Goal: Check status

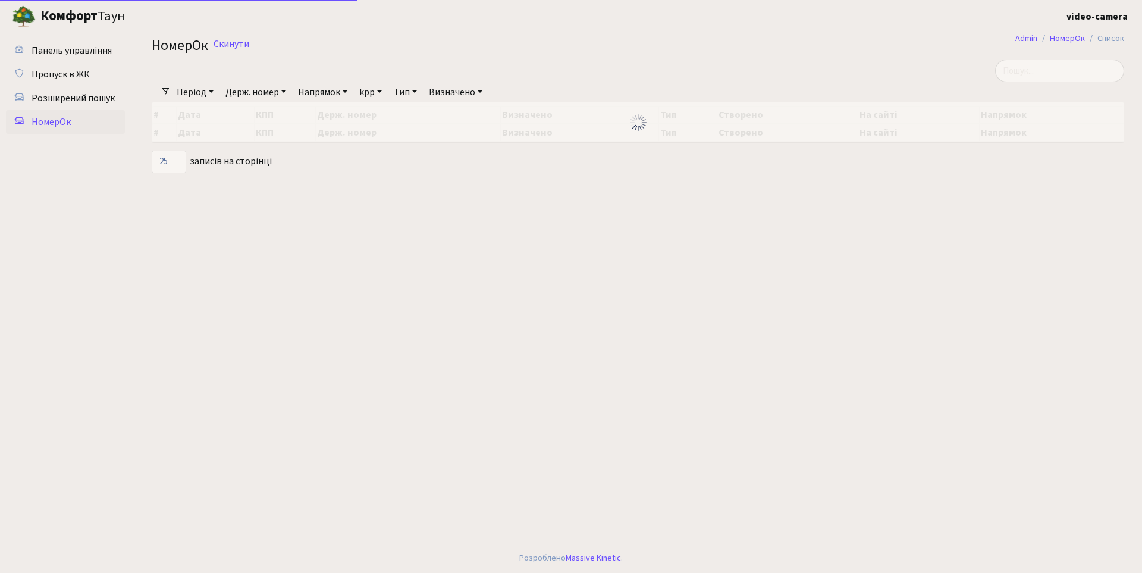
select select "25"
click at [212, 90] on link "Період" at bounding box center [195, 92] width 46 height 20
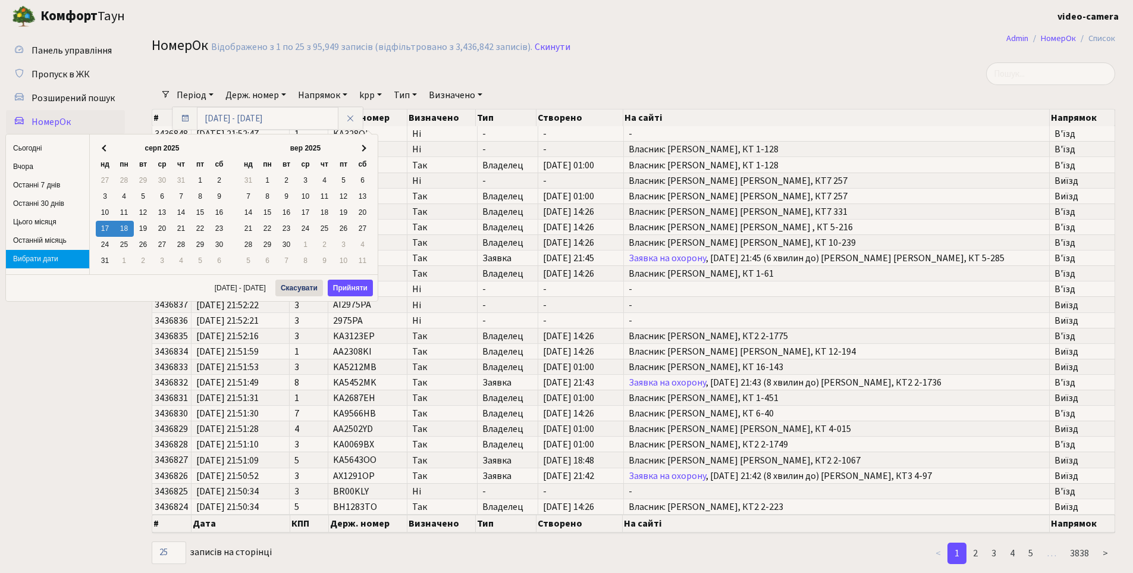
type input "[DATE] - [DATE]"
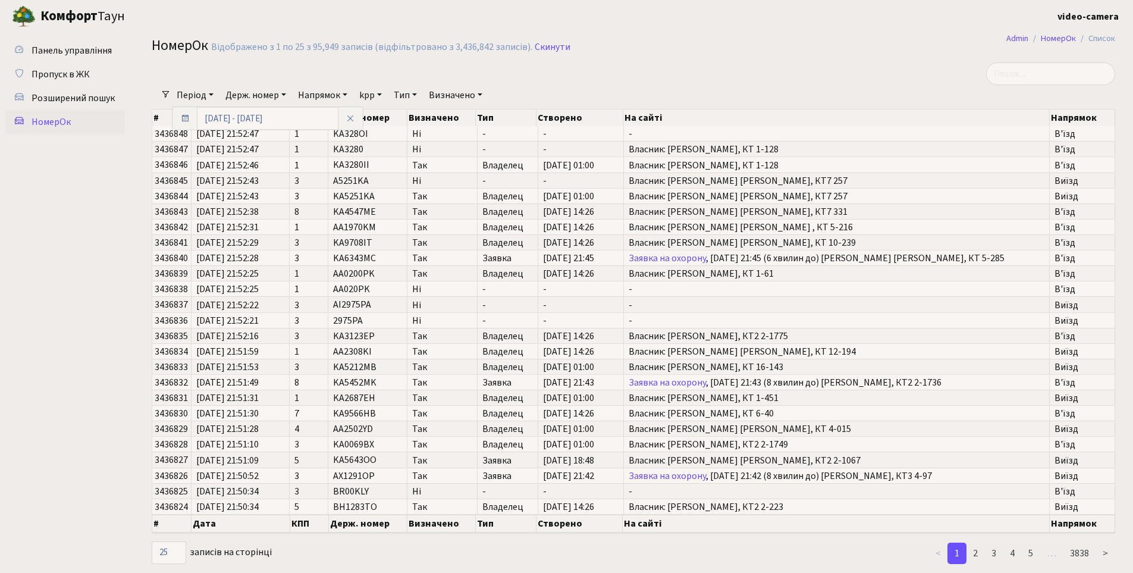
click at [290, 92] on link "Держ. номер" at bounding box center [256, 95] width 70 height 20
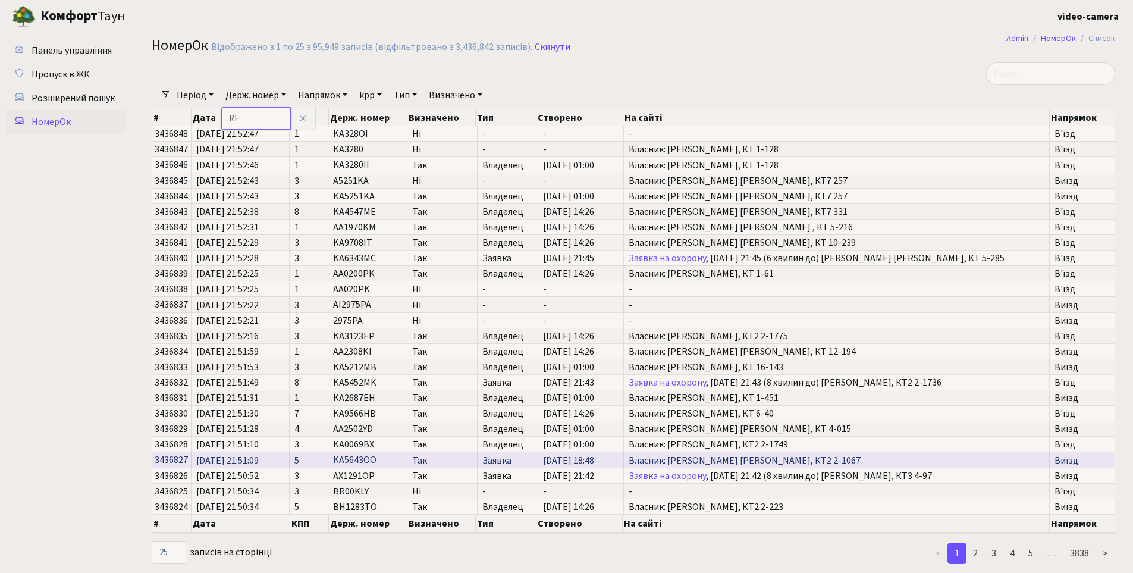
type input "R"
type input "КА3988АЕ"
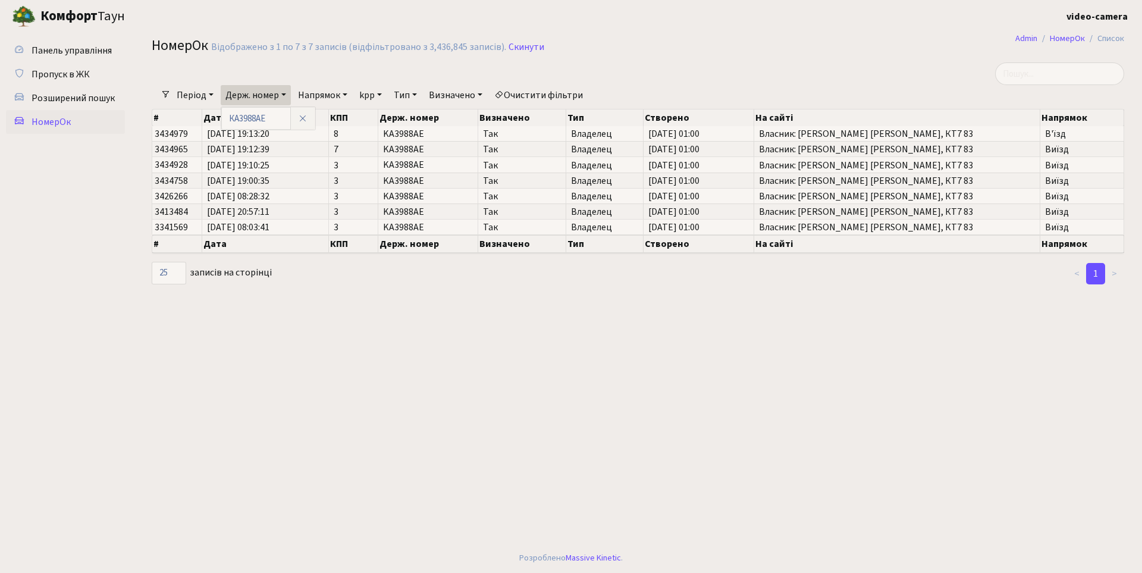
click at [351, 93] on link "Напрямок" at bounding box center [322, 95] width 59 height 20
click at [332, 167] on link "Виїзд" at bounding box center [341, 167] width 94 height 18
